Goal: Information Seeking & Learning: Learn about a topic

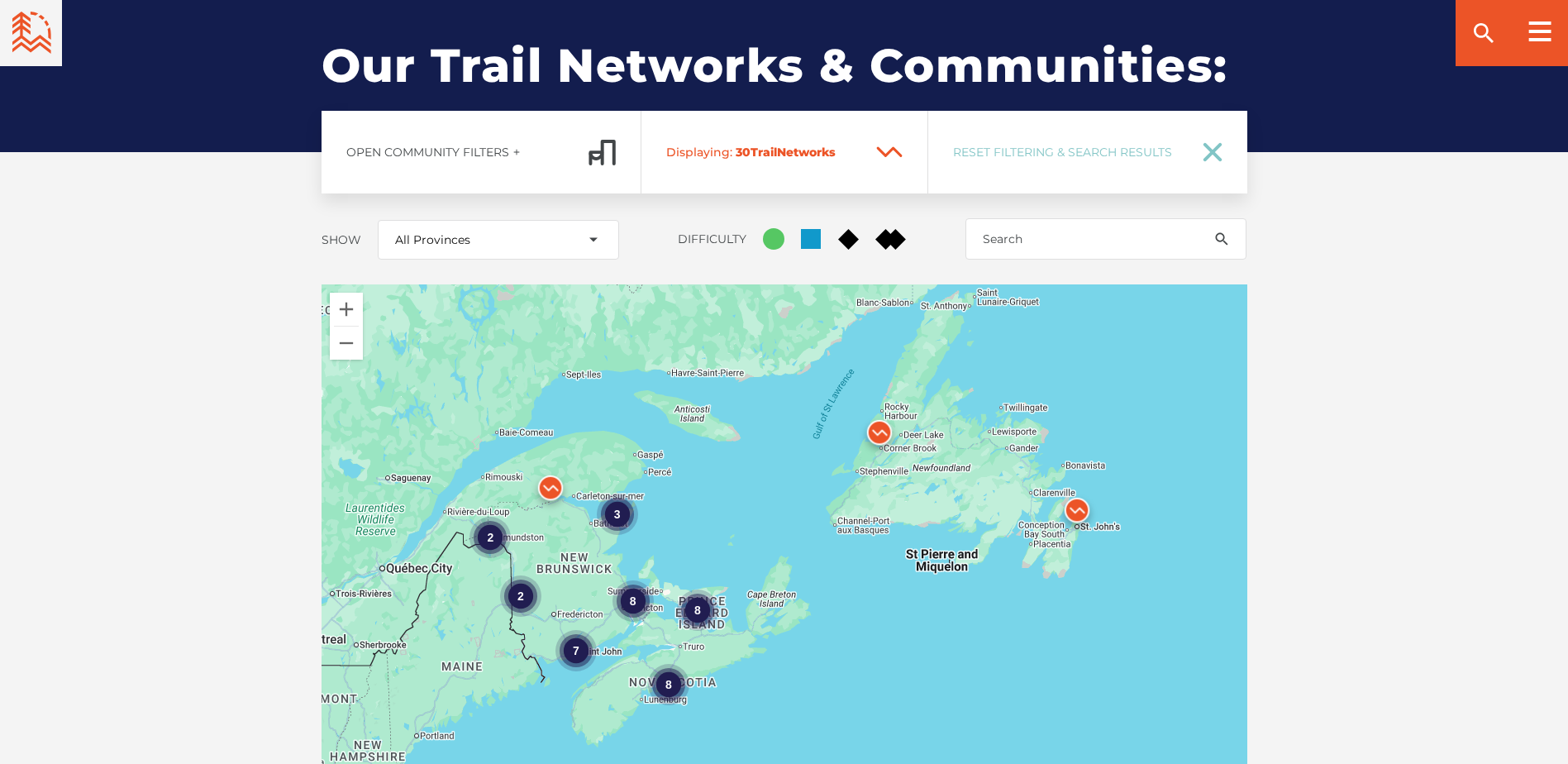
scroll to position [2317, 0]
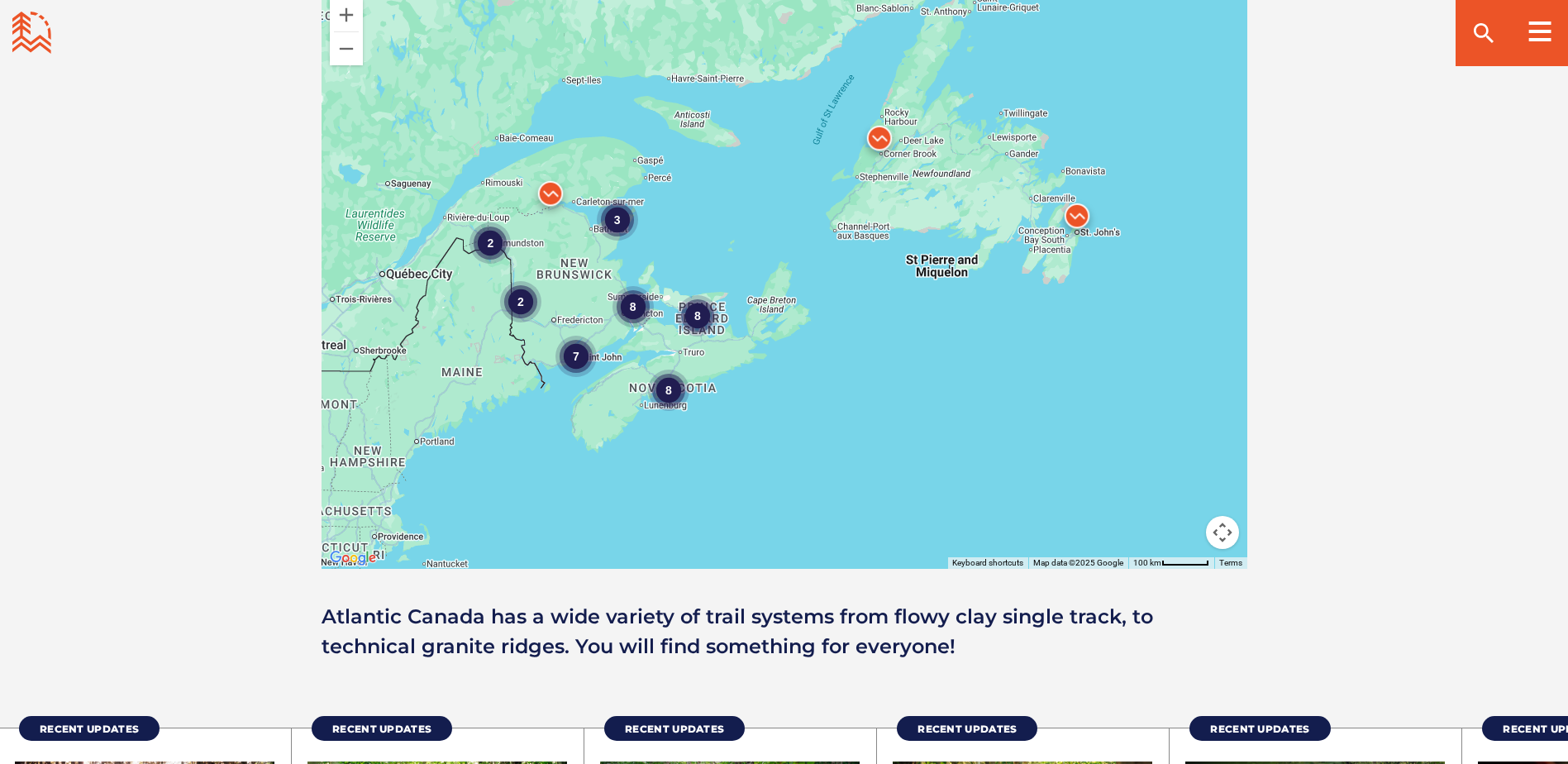
click at [487, 222] on div "2" at bounding box center [490, 242] width 41 height 41
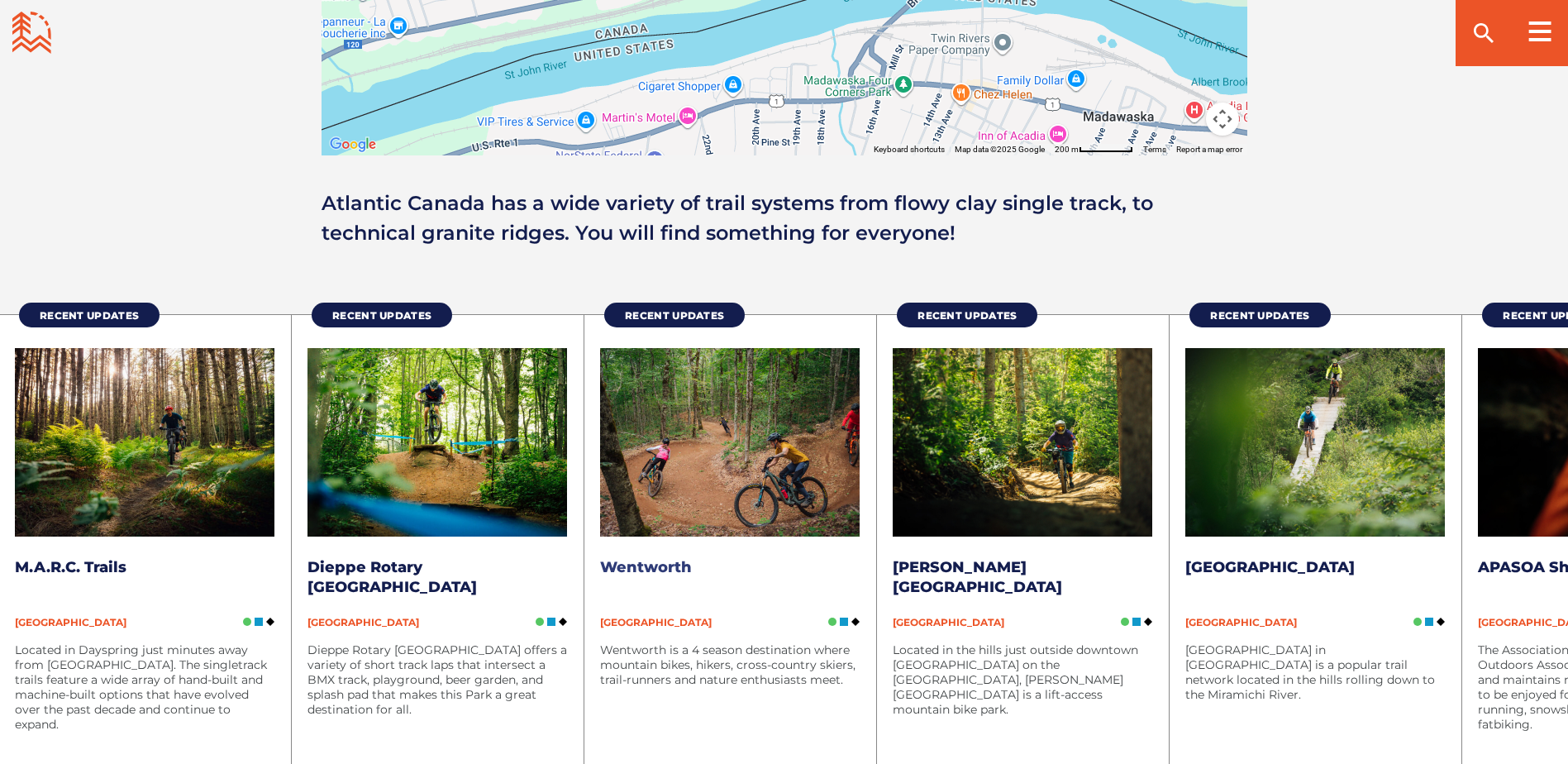
scroll to position [2813, 0]
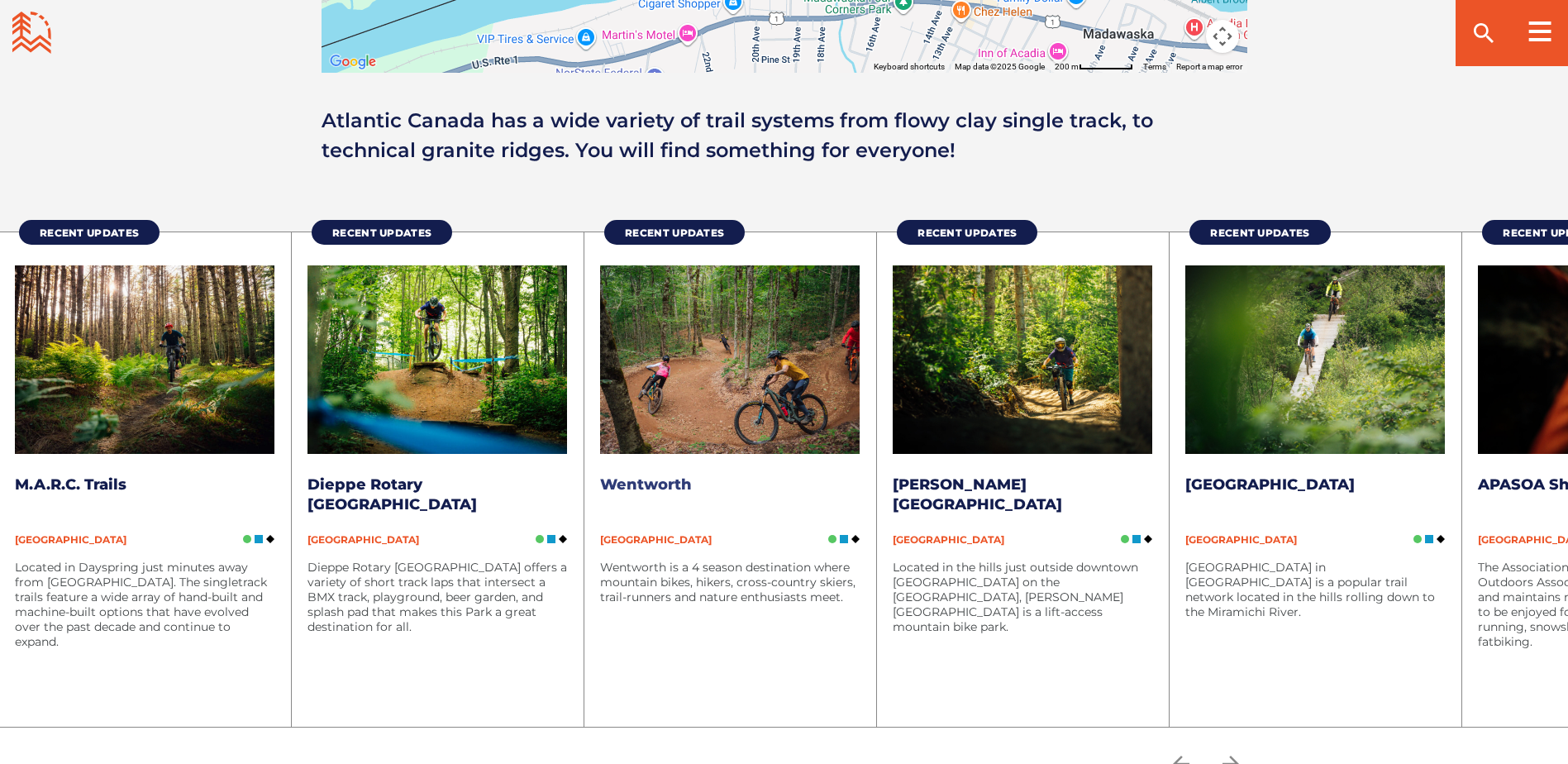
click at [819, 369] on img at bounding box center [730, 360] width 259 height 188
click at [1234, 752] on icon "arrow forward" at bounding box center [1230, 764] width 25 height 25
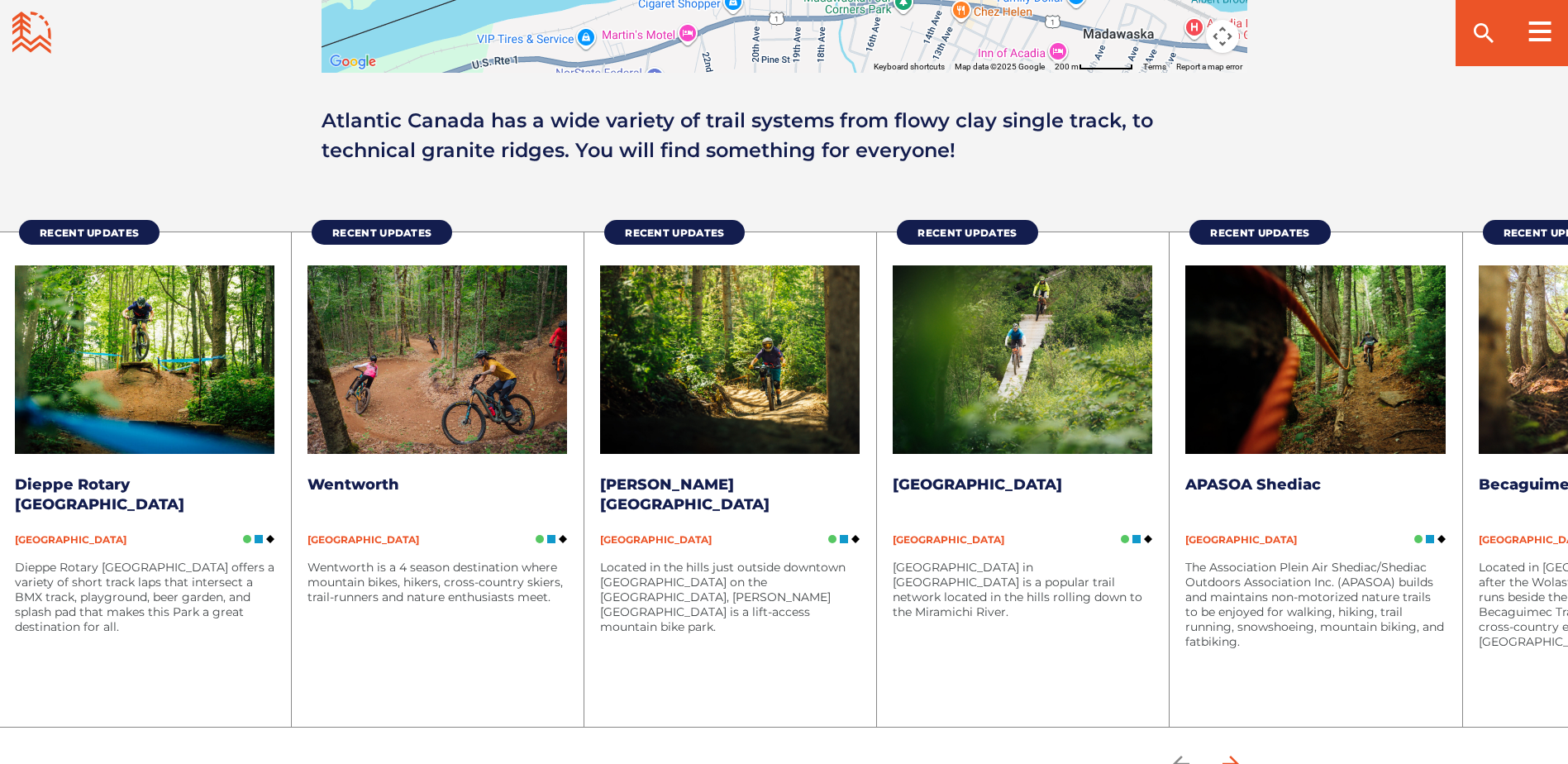
click at [1234, 752] on icon "arrow forward" at bounding box center [1230, 764] width 25 height 25
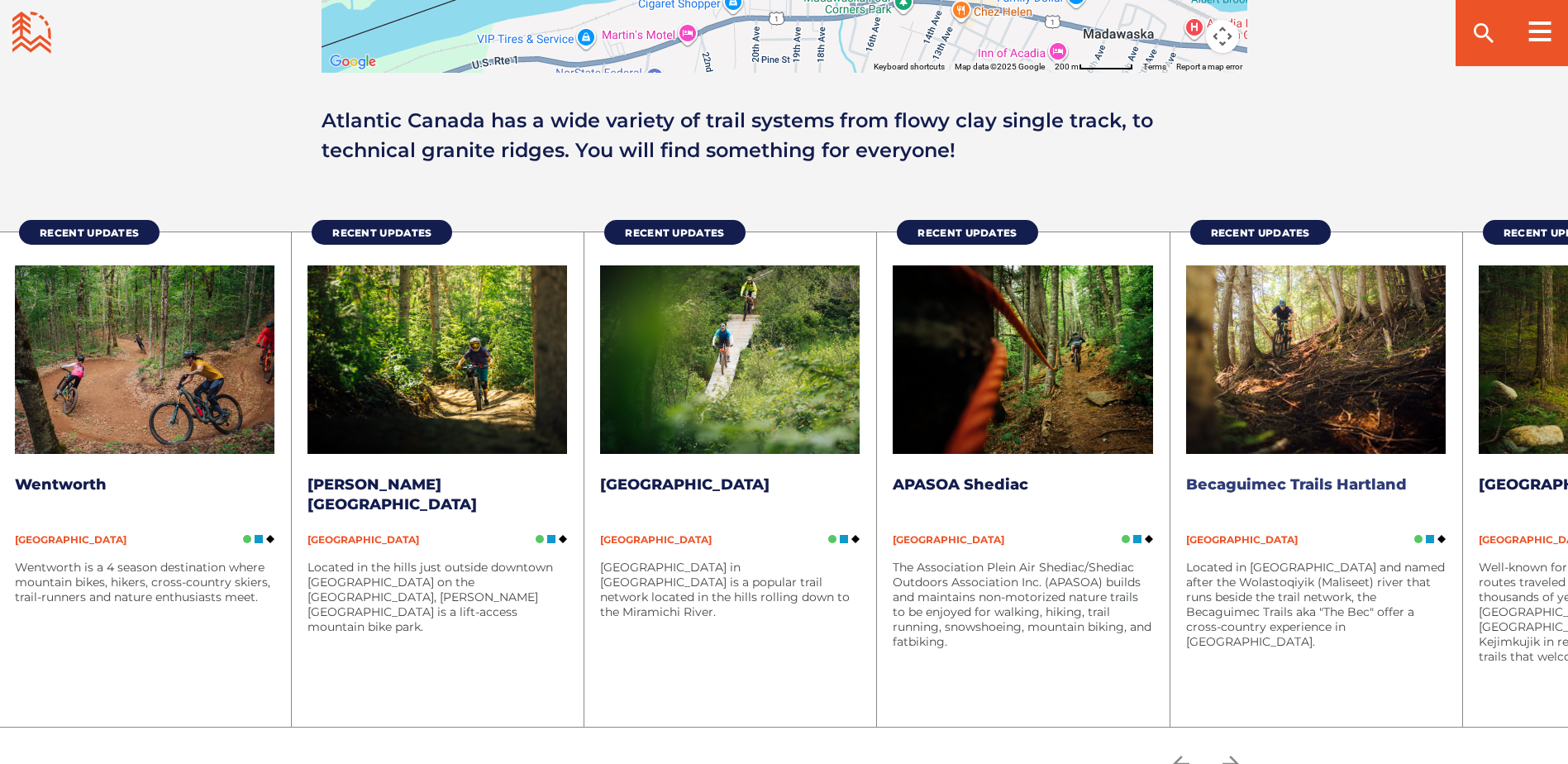
click at [1307, 301] on img at bounding box center [1316, 360] width 259 height 188
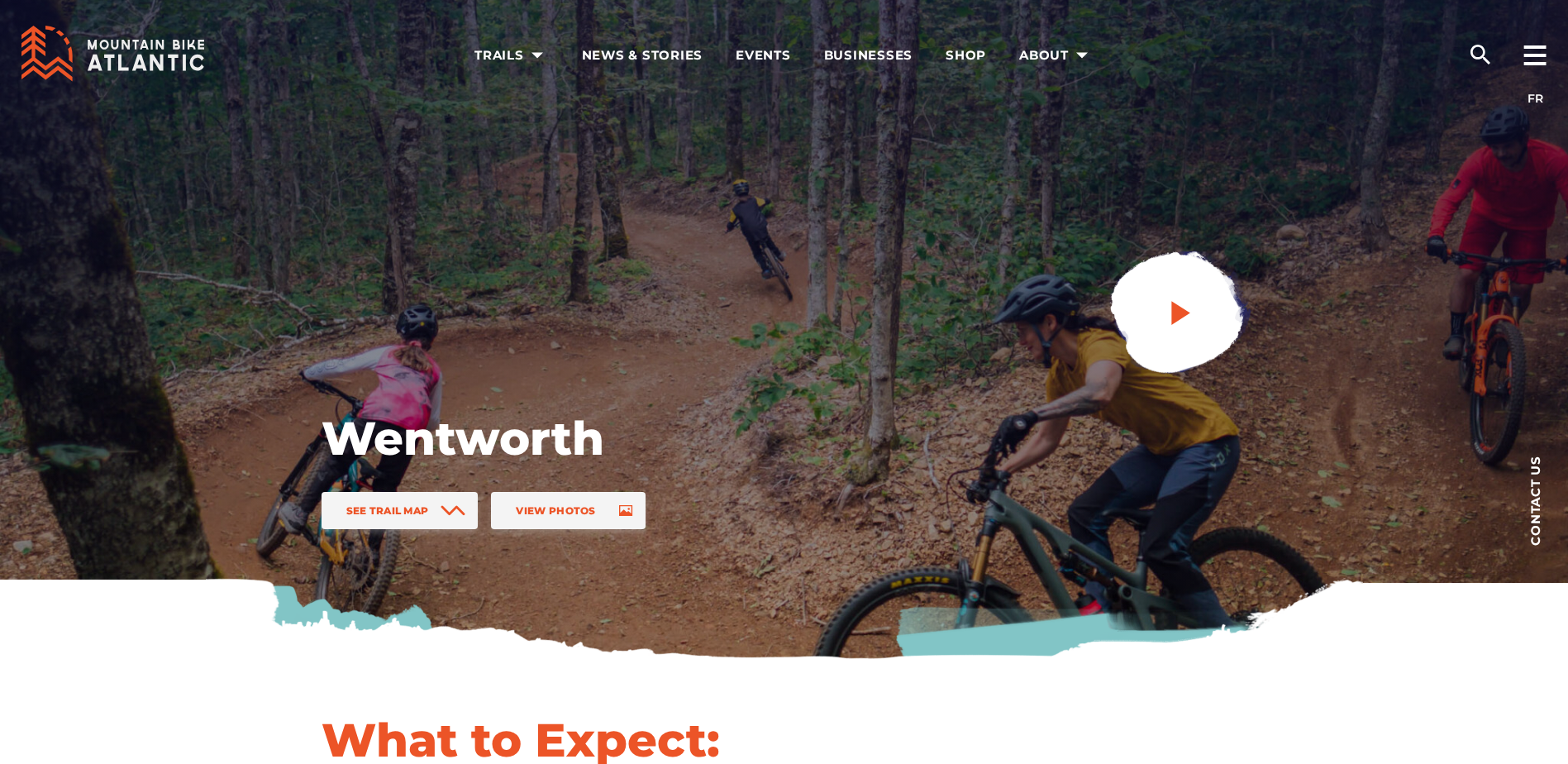
click at [1151, 311] on link at bounding box center [1178, 313] width 221 height 221
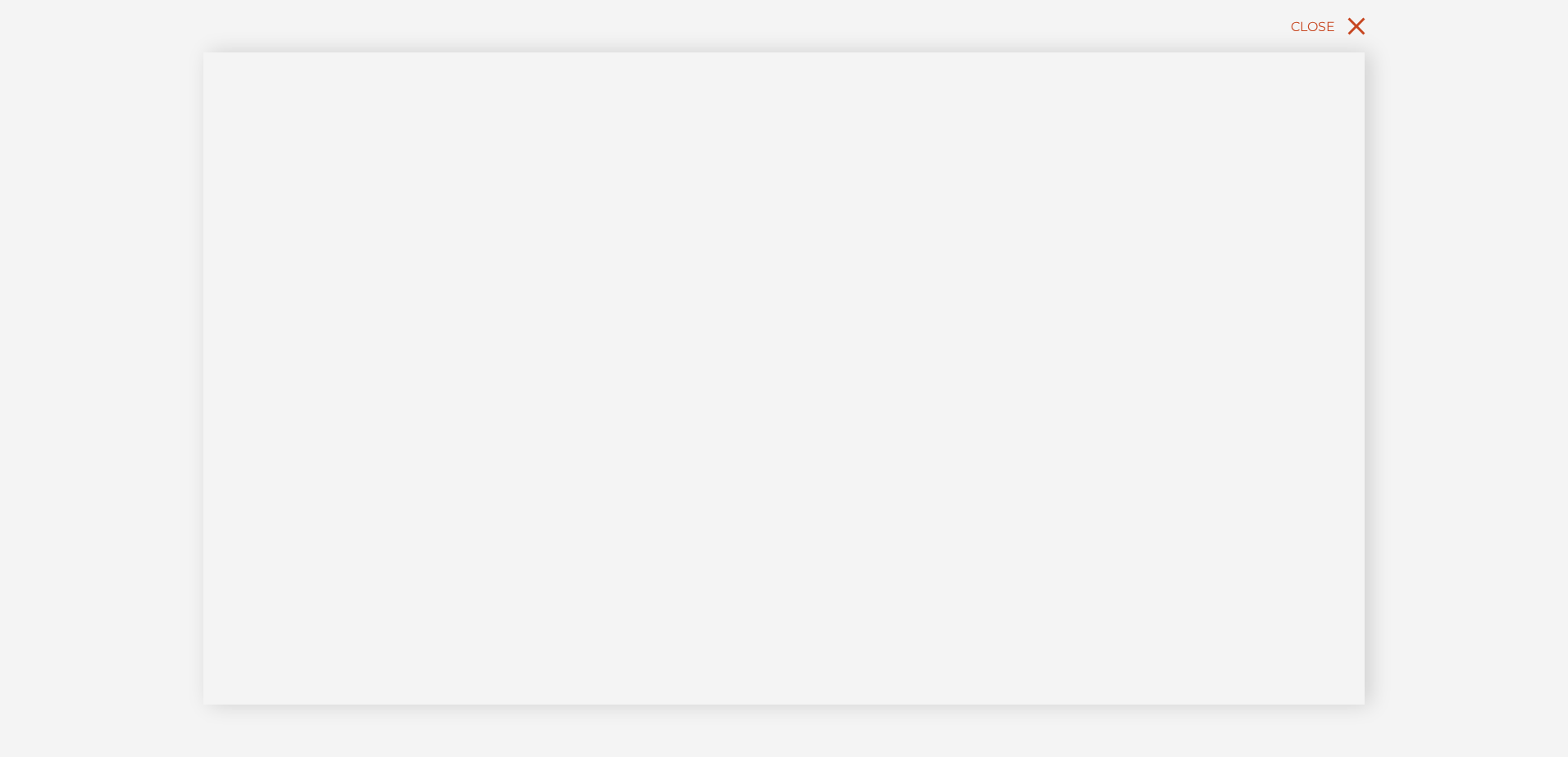
click at [1359, 23] on icon "close" at bounding box center [1356, 26] width 17 height 17
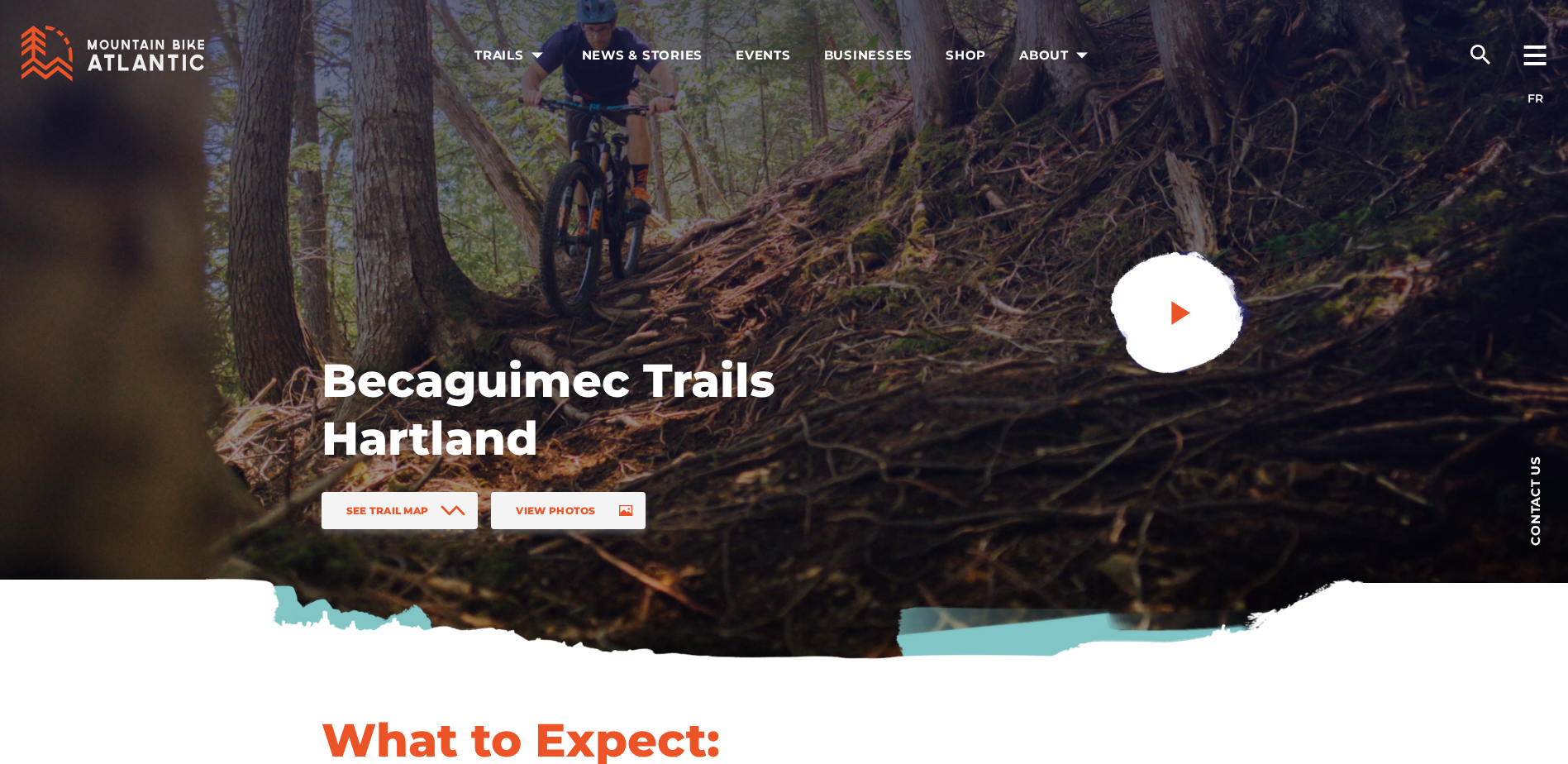
click at [1188, 322] on icon "play" at bounding box center [1180, 312] width 30 height 30
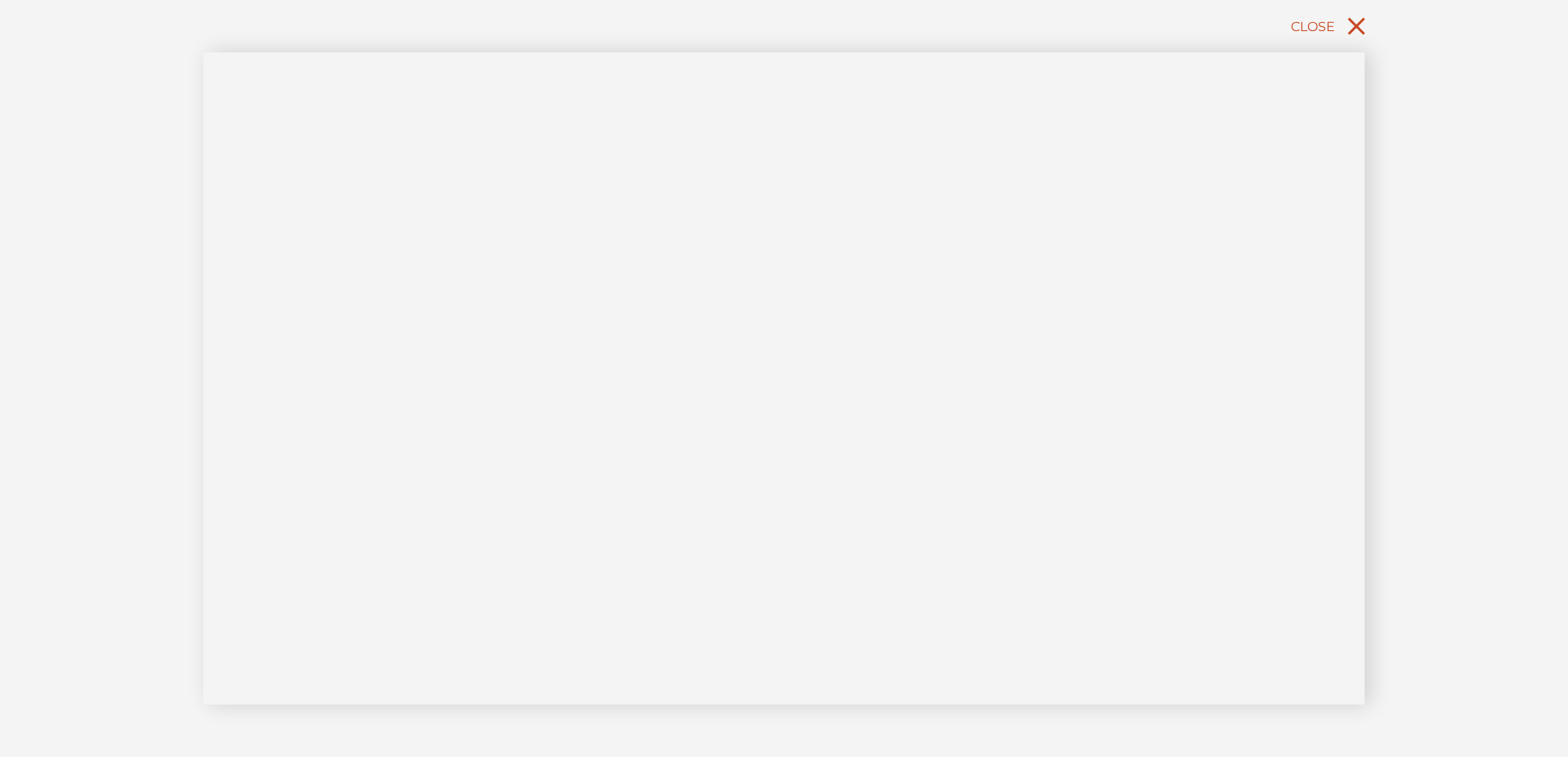
click at [1350, 26] on icon "close" at bounding box center [1356, 26] width 30 height 30
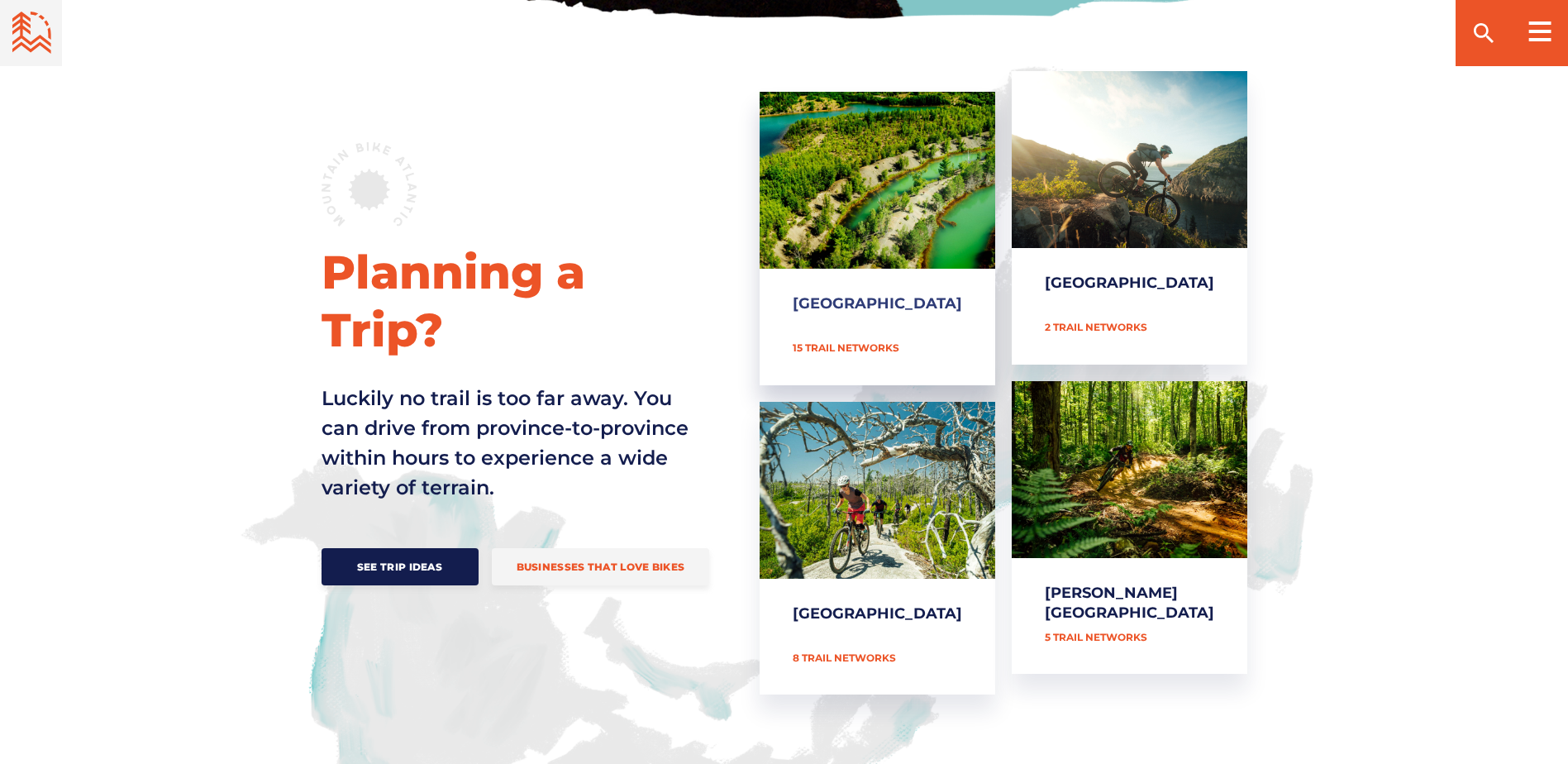
scroll to position [662, 0]
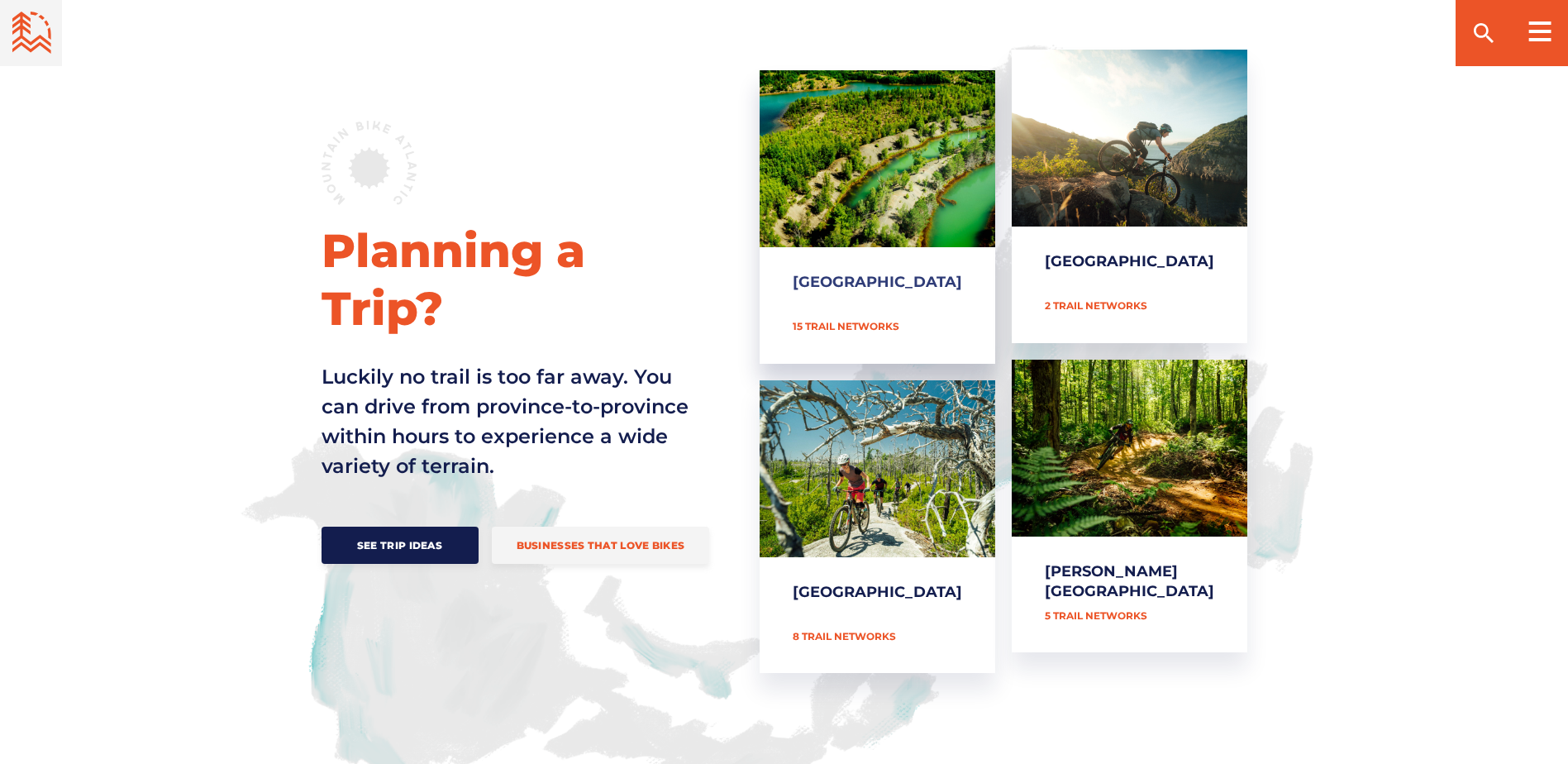
click at [929, 149] on link "[GEOGRAPHIC_DATA]" at bounding box center [877, 217] width 236 height 294
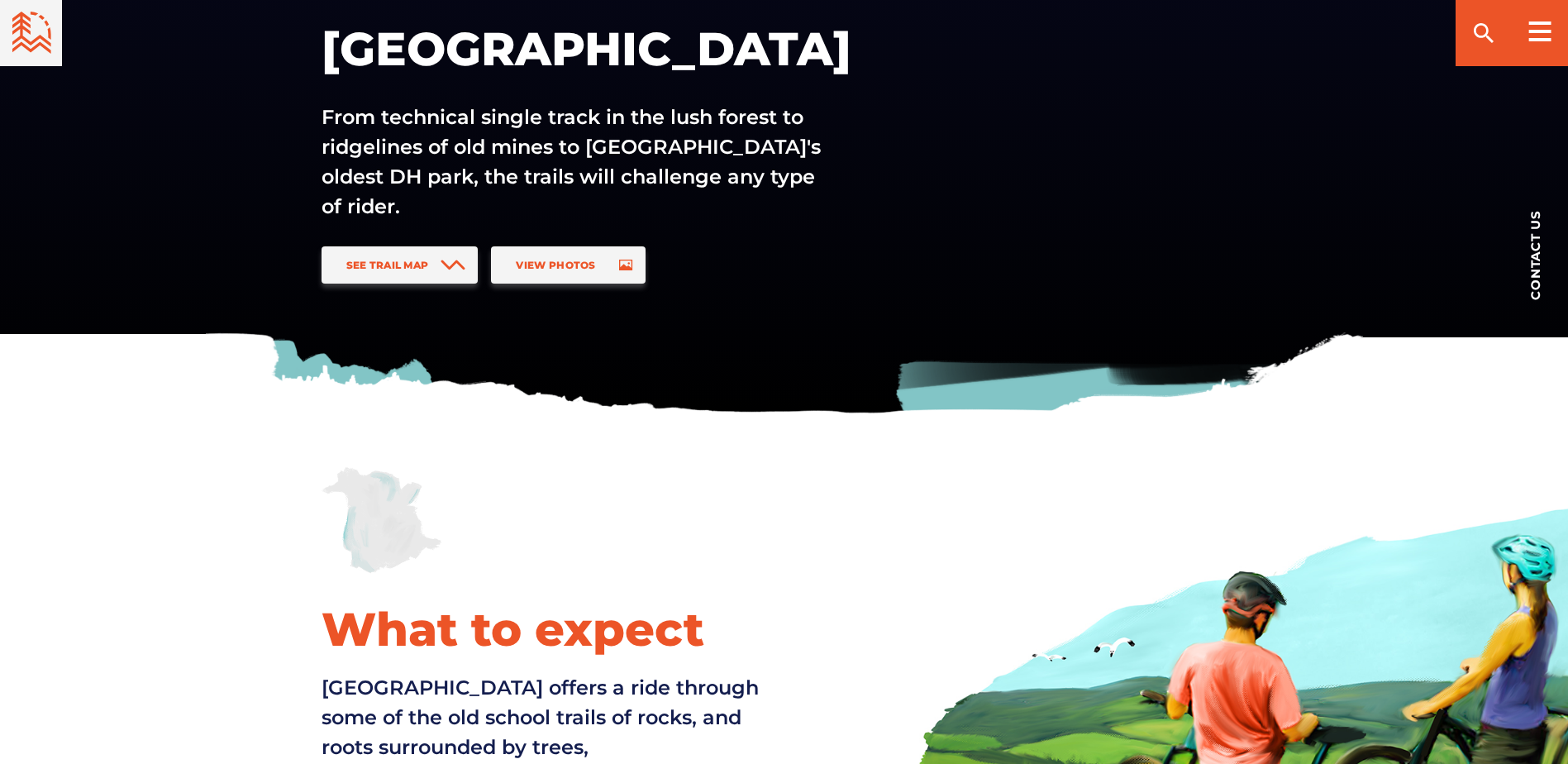
scroll to position [496, 0]
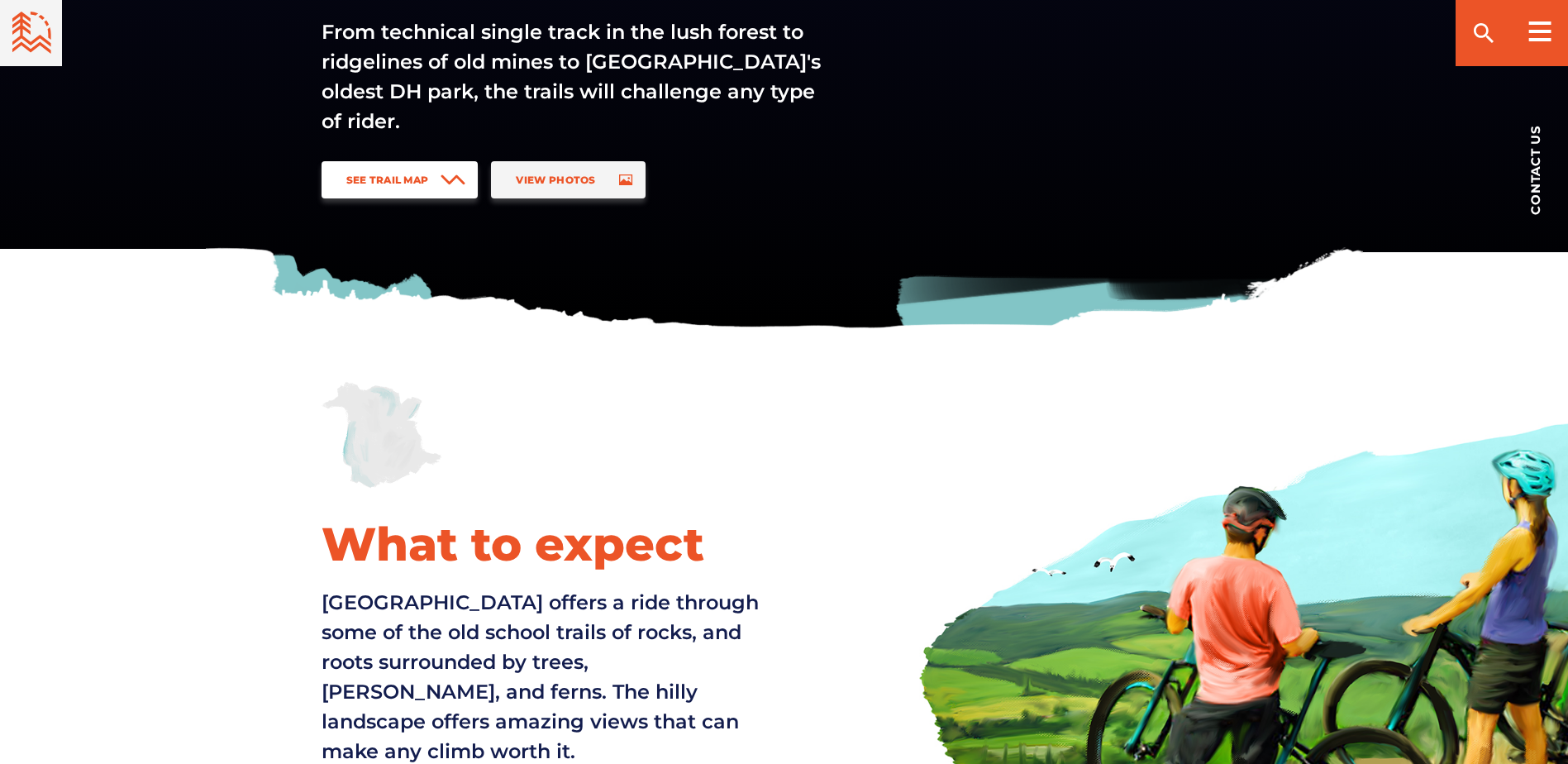
click at [403, 178] on span "See Trail Map" at bounding box center [388, 180] width 83 height 13
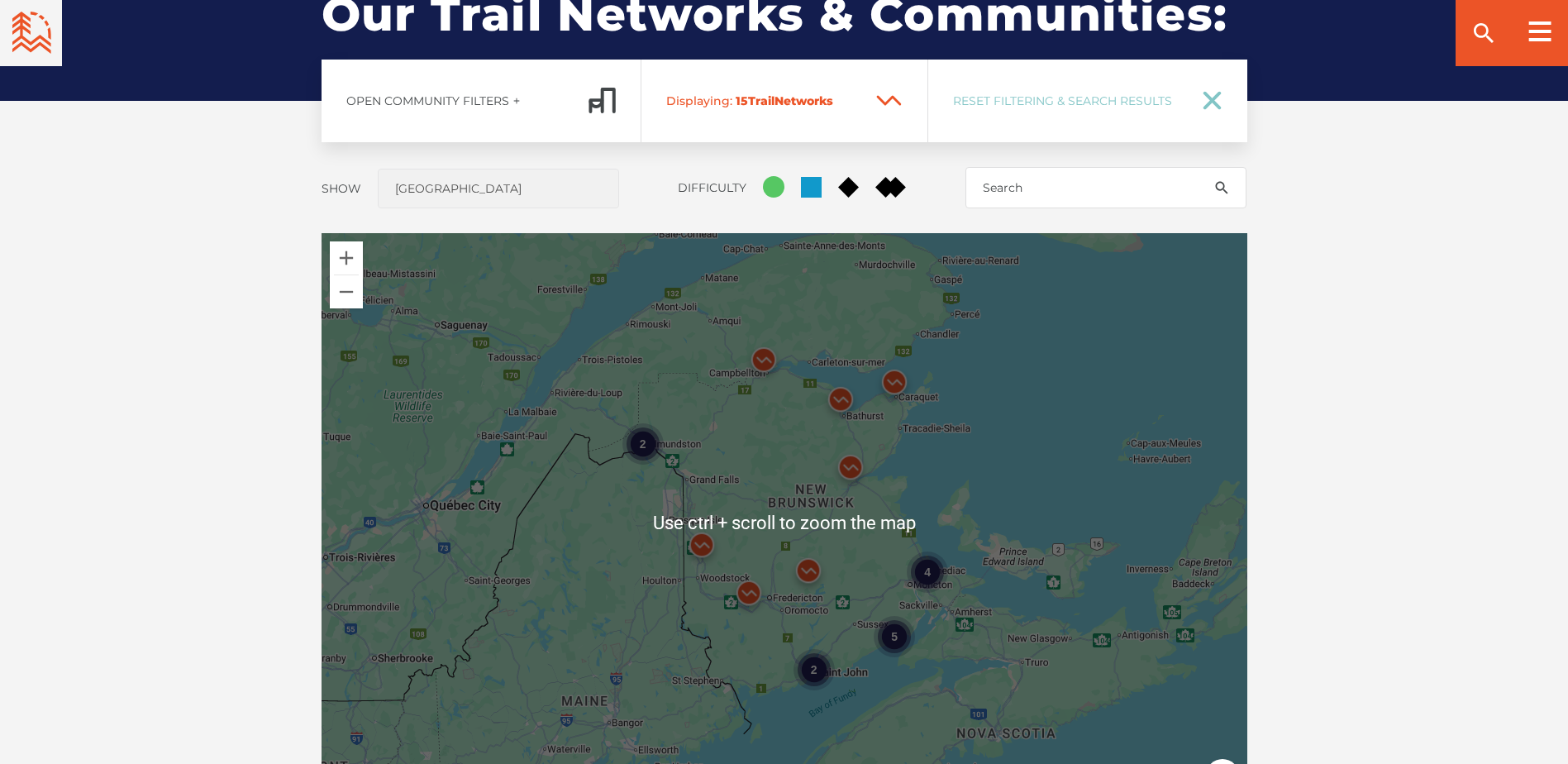
scroll to position [1390, 0]
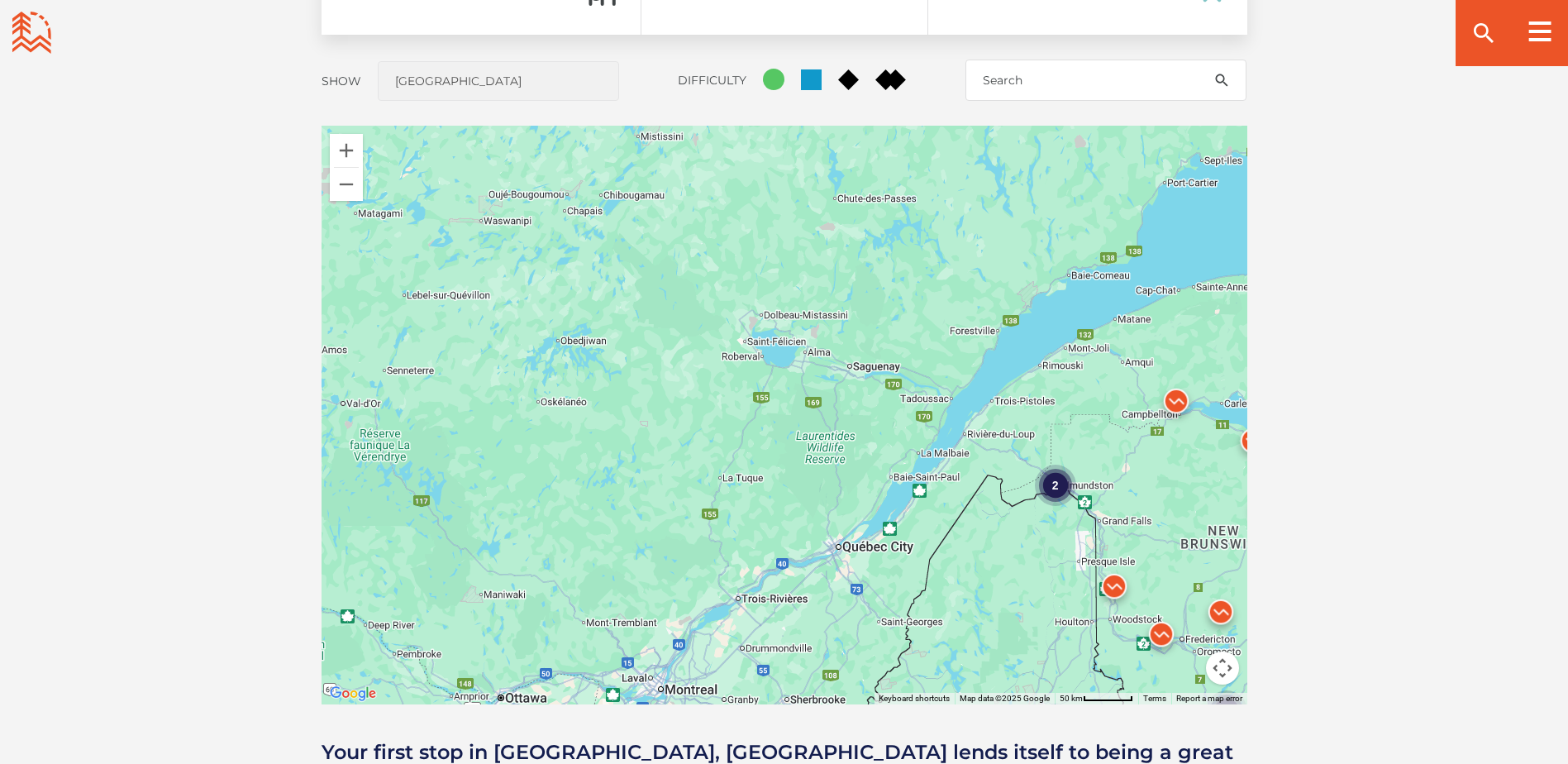
drag, startPoint x: 410, startPoint y: 489, endPoint x: 824, endPoint y: 637, distance: 439.7
click at [824, 637] on div "4 2 5 2" at bounding box center [784, 415] width 926 height 579
